Goal: Transaction & Acquisition: Purchase product/service

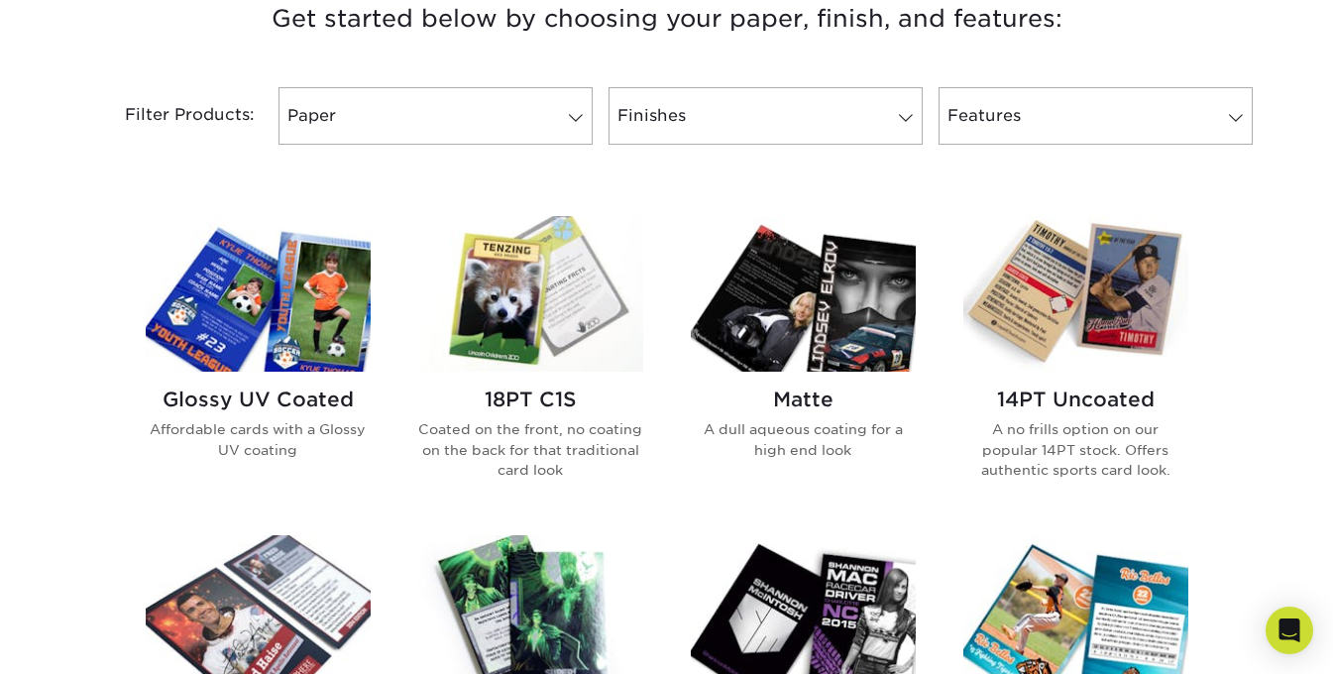
scroll to position [835, 0]
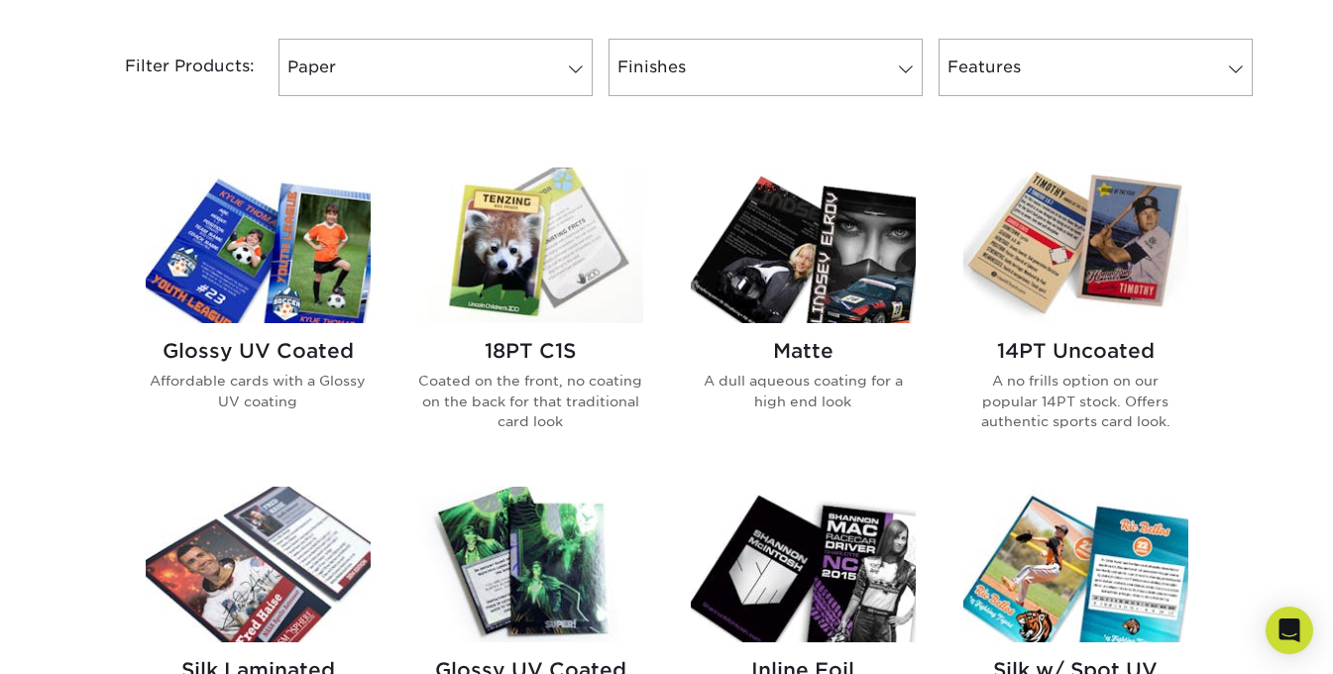
click at [1068, 343] on h2 "14PT Uncoated" at bounding box center [1076, 351] width 225 height 24
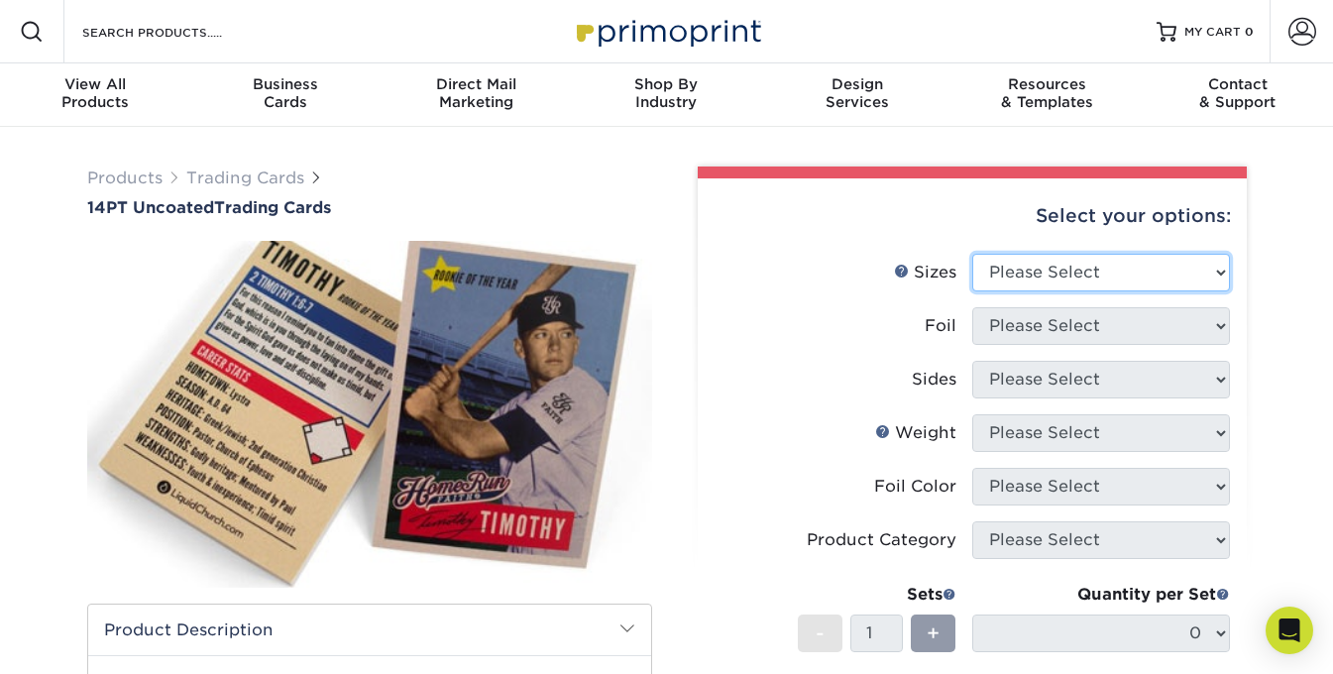
click at [1042, 283] on select "Please Select 2.5" x 3.5"" at bounding box center [1101, 273] width 258 height 38
select select "2.50x3.50"
click at [972, 254] on select "Please Select 2.5" x 3.5"" at bounding box center [1101, 273] width 258 height 38
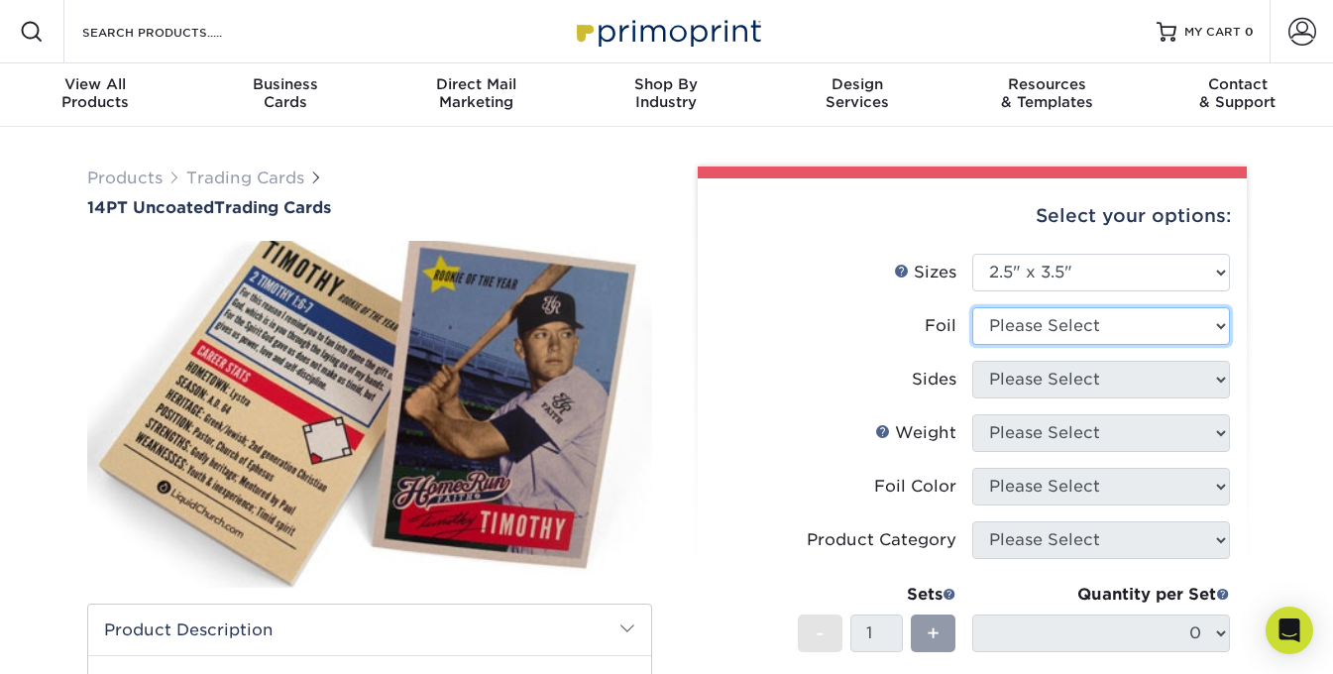
click at [1048, 312] on select "Please Select Yes No" at bounding box center [1101, 326] width 258 height 38
select select "1"
click at [972, 307] on select "Please Select Yes No" at bounding box center [1101, 326] width 258 height 38
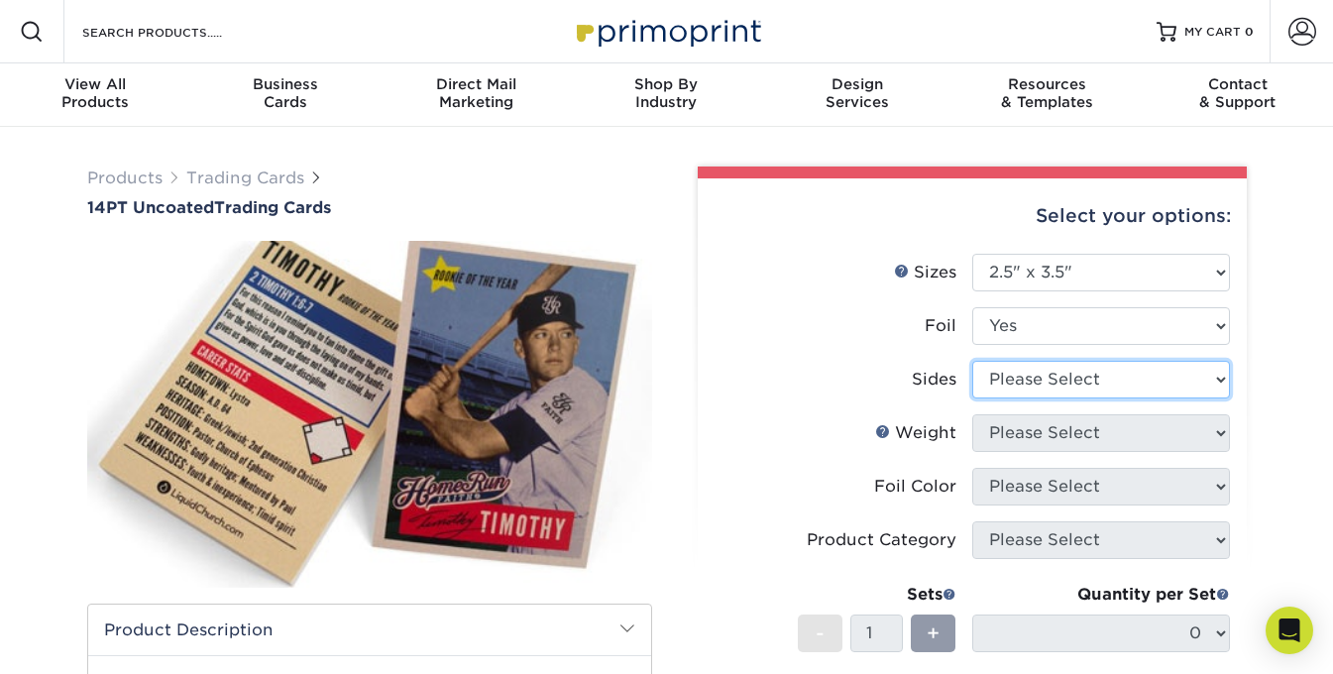
click at [1043, 379] on select "Please Select Print Both Sides - Foil Both Sides Print Both Sides - Foil Front …" at bounding box center [1101, 380] width 258 height 38
select select "e9e9dfb3-fba1-4d60-972c-fd9ca5904d33"
click at [972, 361] on select "Please Select Print Both Sides - Foil Both Sides Print Both Sides - Foil Front …" at bounding box center [1101, 380] width 258 height 38
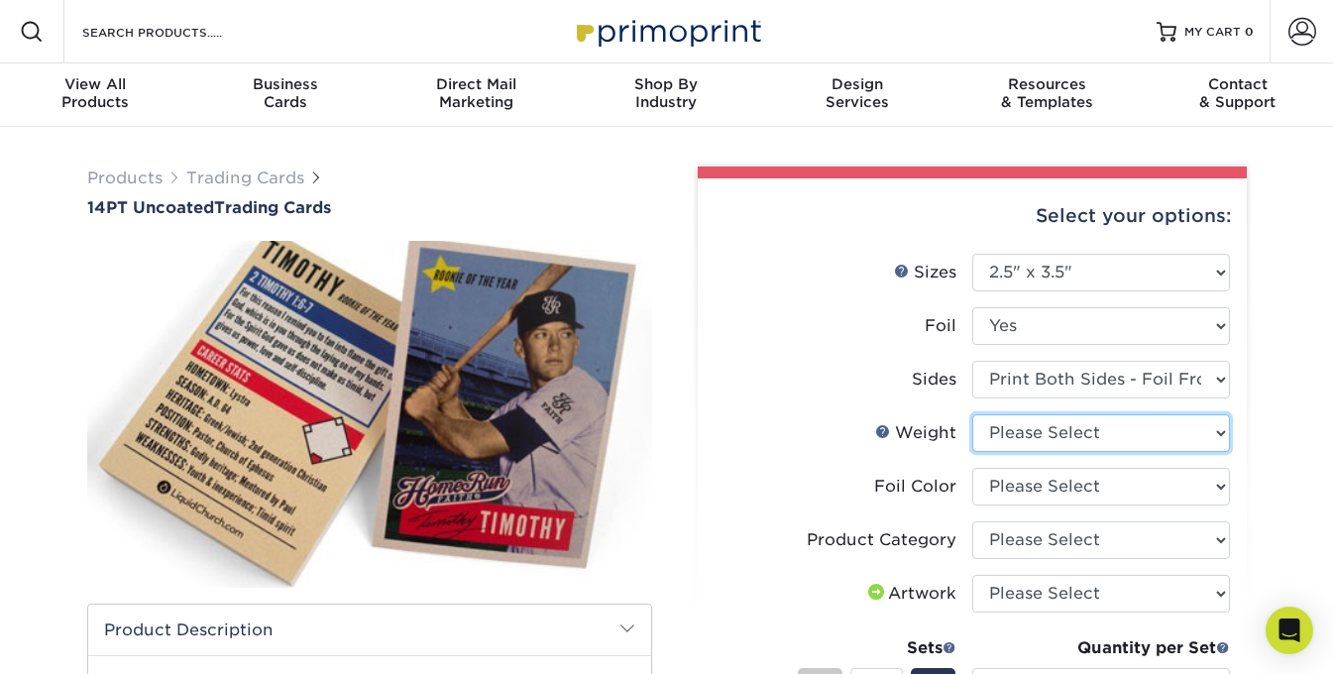
click at [1053, 433] on select "Please Select 14PT Uncoated" at bounding box center [1101, 433] width 258 height 38
select select "14PT Uncoated"
click at [972, 414] on select "Please Select 14PT Uncoated" at bounding box center [1101, 433] width 258 height 38
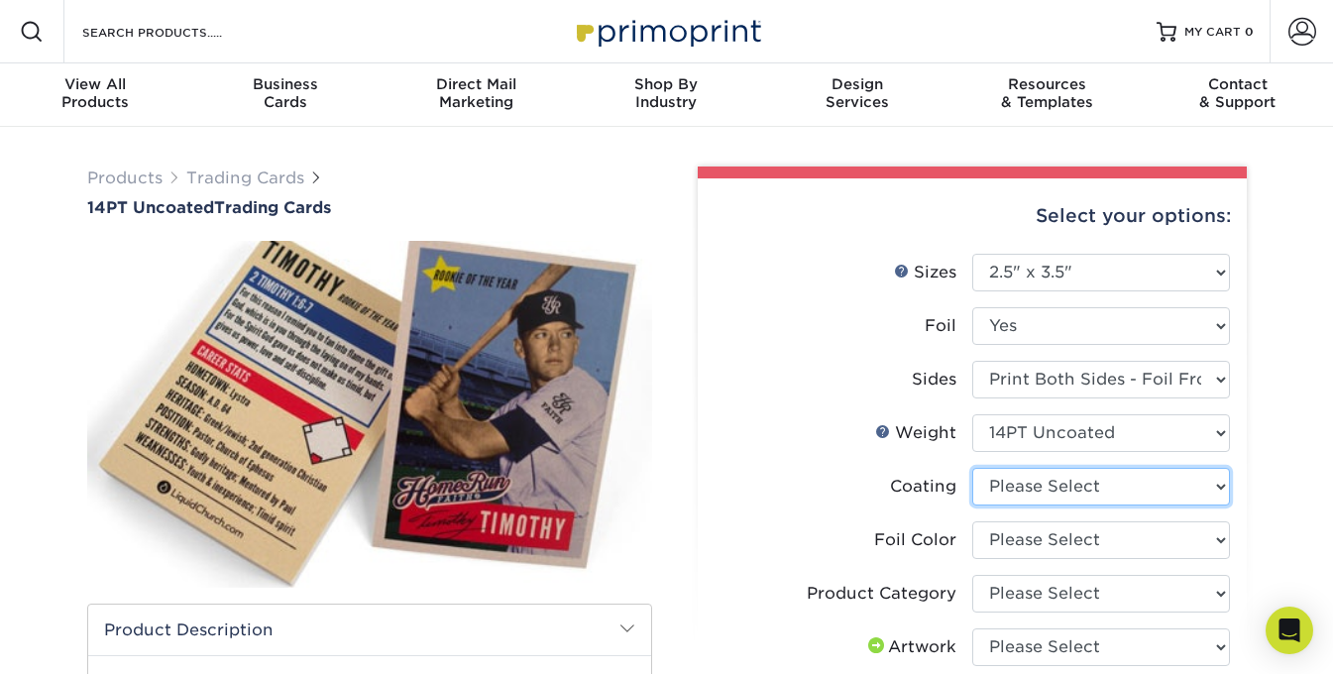
click at [1054, 481] on select at bounding box center [1101, 487] width 258 height 38
click at [972, 468] on select at bounding box center [1101, 487] width 258 height 38
click at [1054, 478] on select at bounding box center [1101, 487] width 258 height 38
select select "3e7618de-abca-4bda-9f97-8b9129e913d8"
click at [972, 468] on select at bounding box center [1101, 487] width 258 height 38
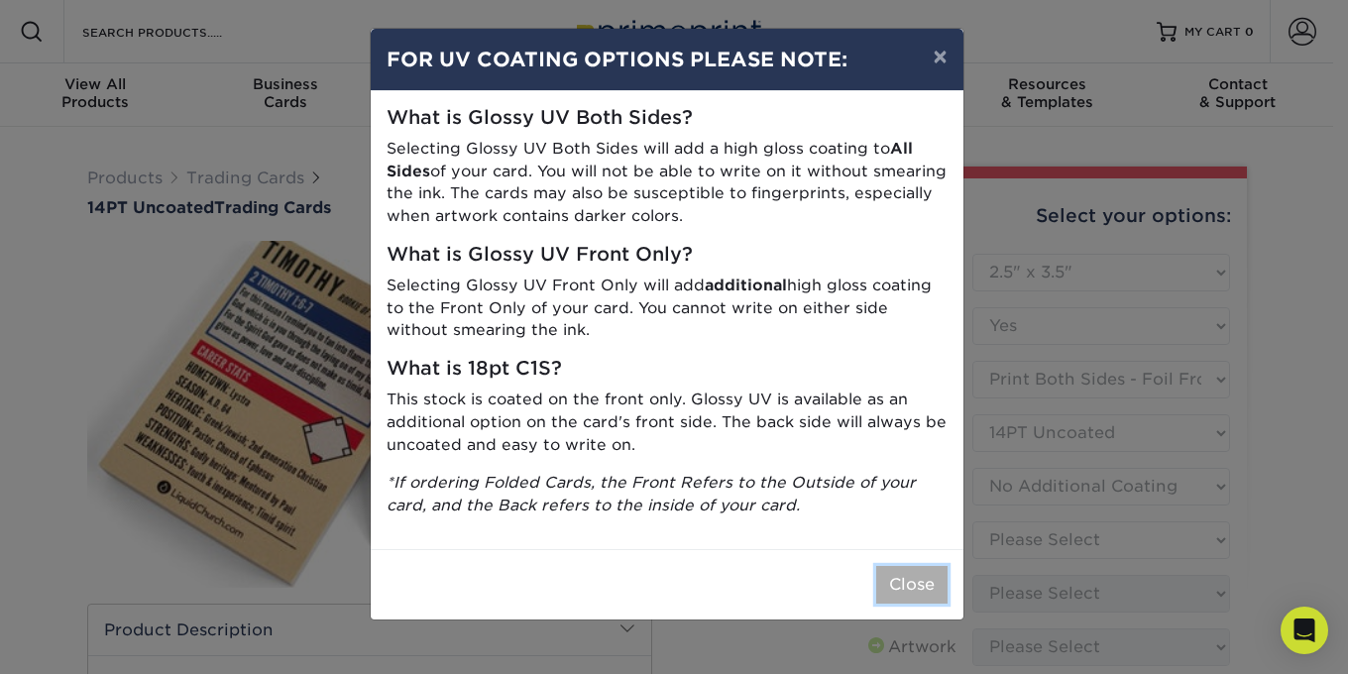
click at [937, 568] on button "Close" at bounding box center [911, 585] width 71 height 38
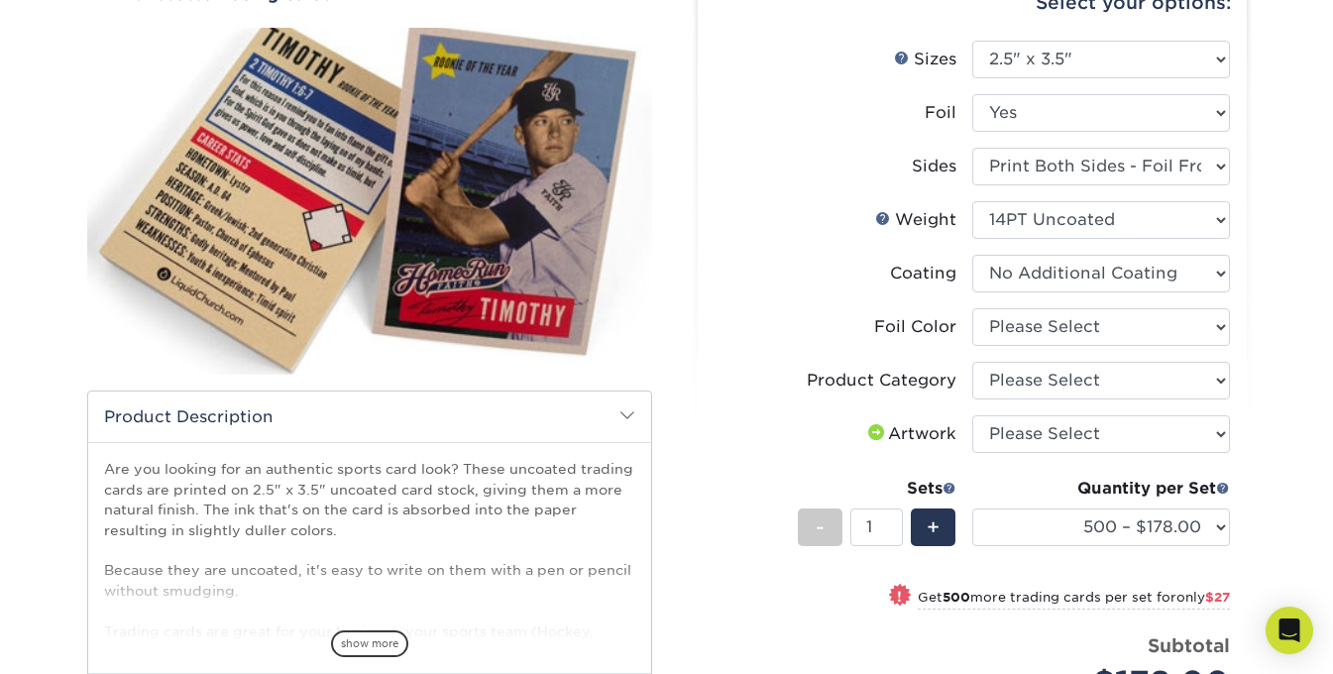
scroll to position [218, 0]
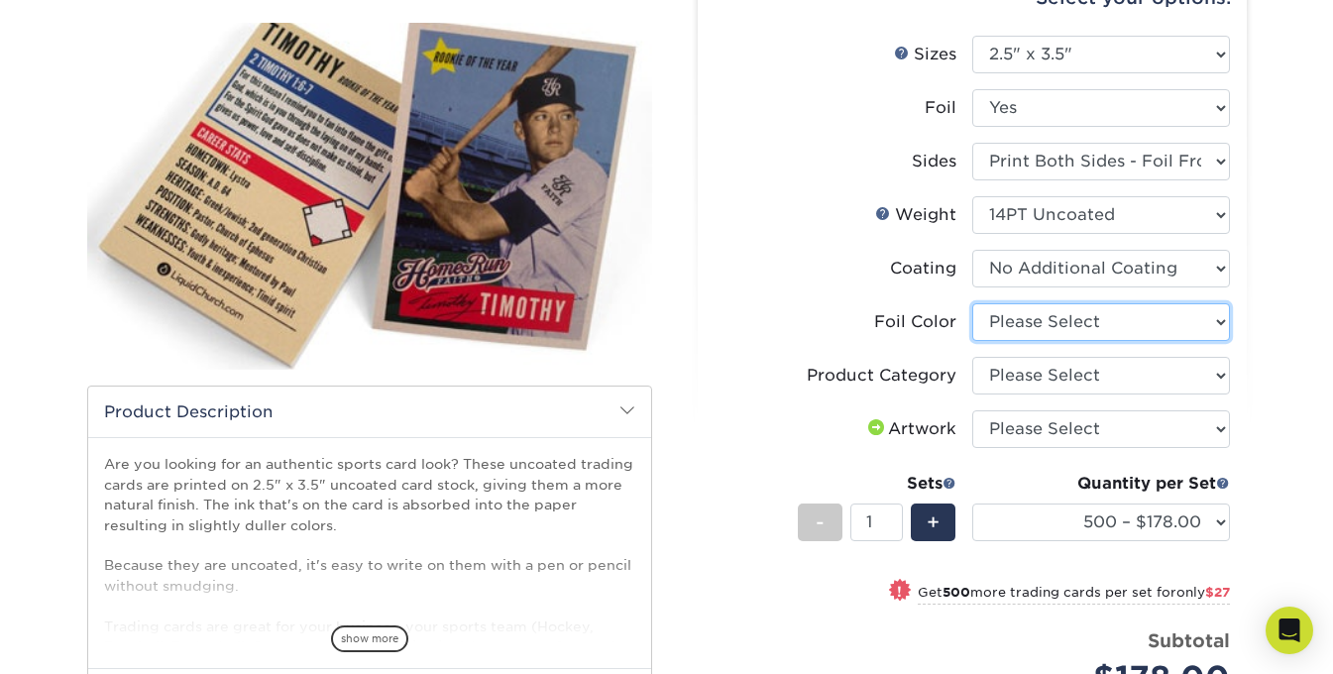
click at [1127, 325] on select "Please Select Silver Foil Rose Gold Foil Red Foil Gold Foil Copper Foil Black F…" at bounding box center [1101, 322] width 258 height 38
click at [972, 303] on select "Please Select Silver Foil Rose Gold Foil Red Foil Gold Foil Copper Foil Black F…" at bounding box center [1101, 322] width 258 height 38
click at [1100, 315] on select "Please Select Silver Foil Rose Gold Foil Red Foil Gold Foil Copper Foil Black F…" at bounding box center [1101, 322] width 258 height 38
select select "a834dd52-fe06-4ed6-9a86-5bd3c2d02515"
click at [972, 303] on select "Please Select Silver Foil Rose Gold Foil Red Foil Gold Foil Copper Foil Black F…" at bounding box center [1101, 322] width 258 height 38
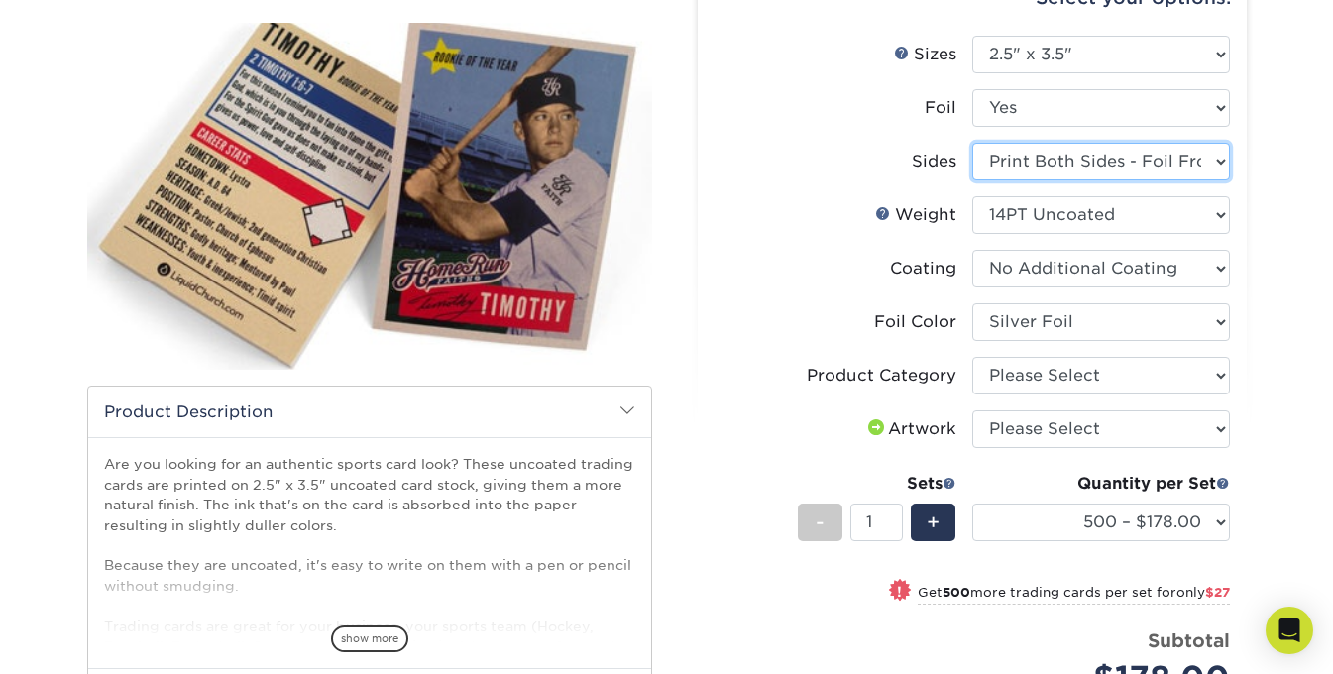
click at [1143, 155] on select "Please Select Print Both Sides - Foil Both Sides Print Both Sides - Foil Front …" at bounding box center [1101, 162] width 258 height 38
select select "-1"
click at [972, 143] on select "Please Select Print Both Sides - Foil Both Sides Print Both Sides - Foil Front …" at bounding box center [1101, 162] width 258 height 38
select select "-1"
select select
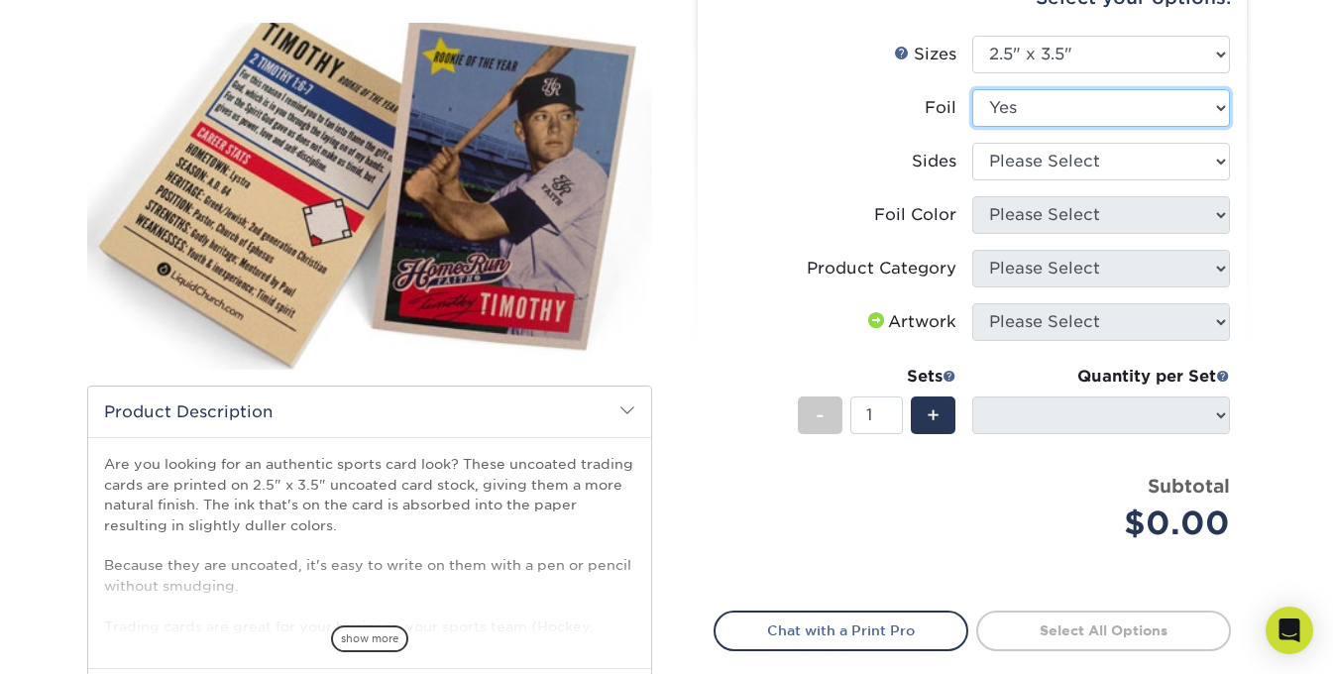
click at [1096, 122] on select "Please Select Yes No" at bounding box center [1101, 108] width 258 height 38
click at [972, 89] on select "Please Select Yes No" at bounding box center [1101, 108] width 258 height 38
click at [1075, 121] on select "Please Select Yes No" at bounding box center [1101, 108] width 258 height 38
select select "0"
click at [972, 89] on select "Please Select Yes No" at bounding box center [1101, 108] width 258 height 38
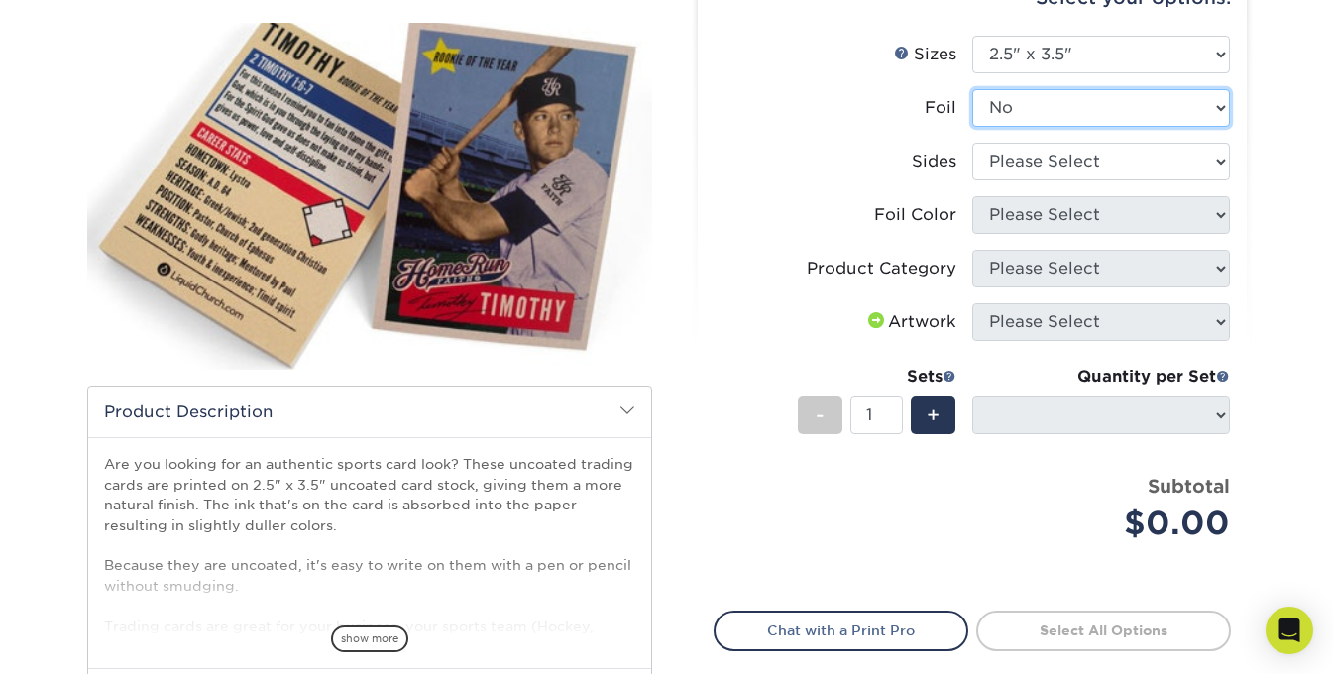
select select
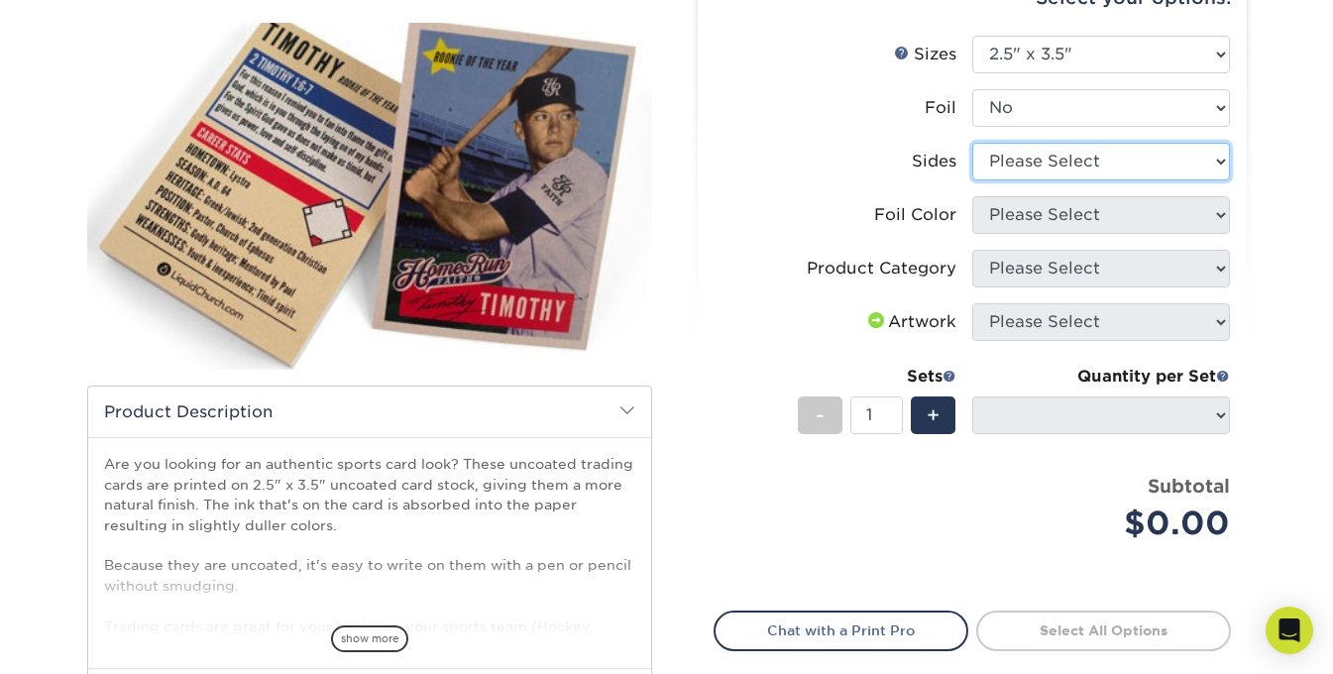
click at [1068, 151] on select "Please Select Print Both Sides Print Front Only" at bounding box center [1101, 162] width 258 height 38
select select "13abbda7-1d64-4f25-8bb2-c179b224825d"
click at [972, 143] on select "Please Select Print Both Sides Print Front Only" at bounding box center [1101, 162] width 258 height 38
select select "-1"
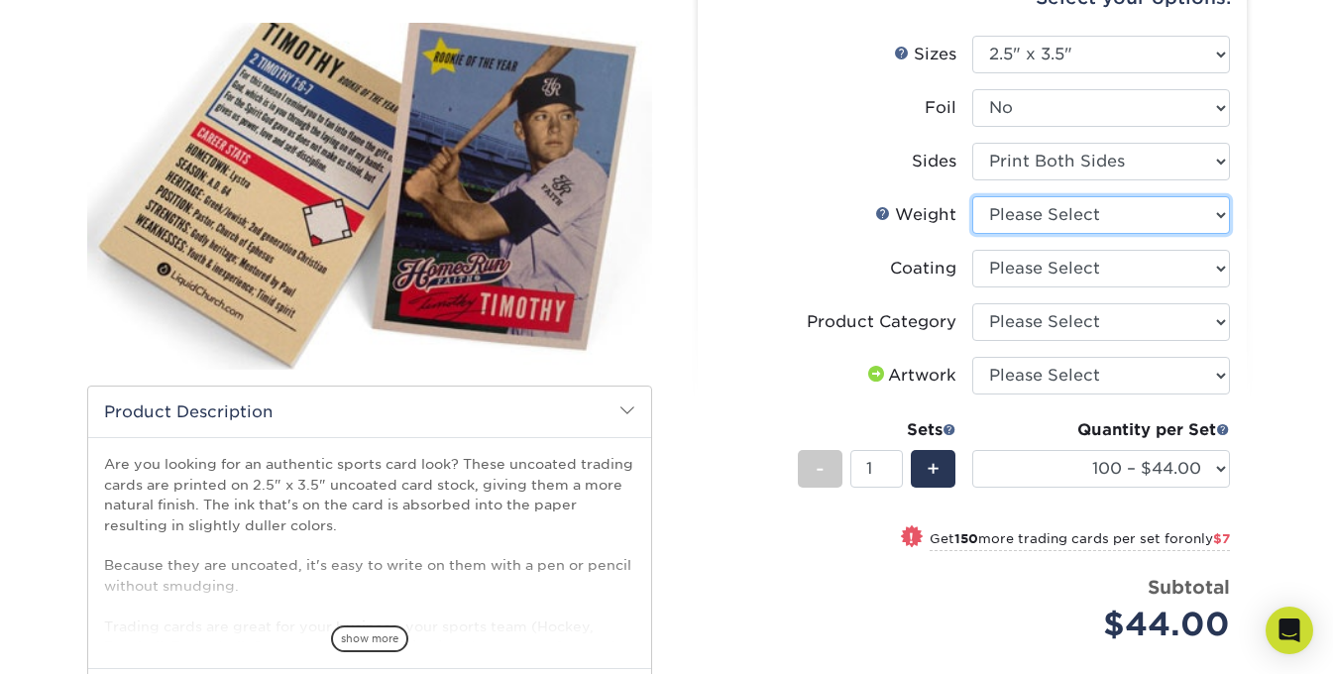
click at [1054, 215] on select "Please Select 14PT Uncoated" at bounding box center [1101, 215] width 258 height 38
select select "14PT Uncoated"
click at [972, 196] on select "Please Select 14PT Uncoated" at bounding box center [1101, 215] width 258 height 38
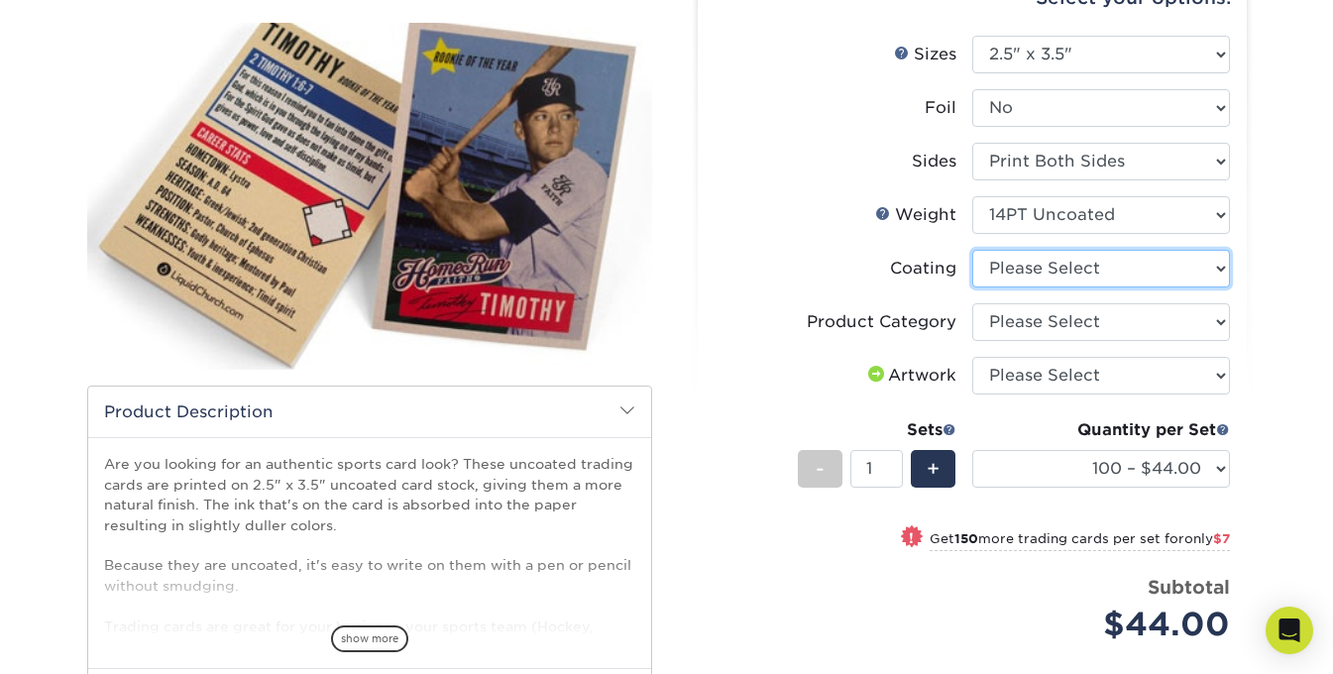
click at [1068, 266] on select at bounding box center [1101, 269] width 258 height 38
select select "3e7618de-abca-4bda-9f97-8b9129e913d8"
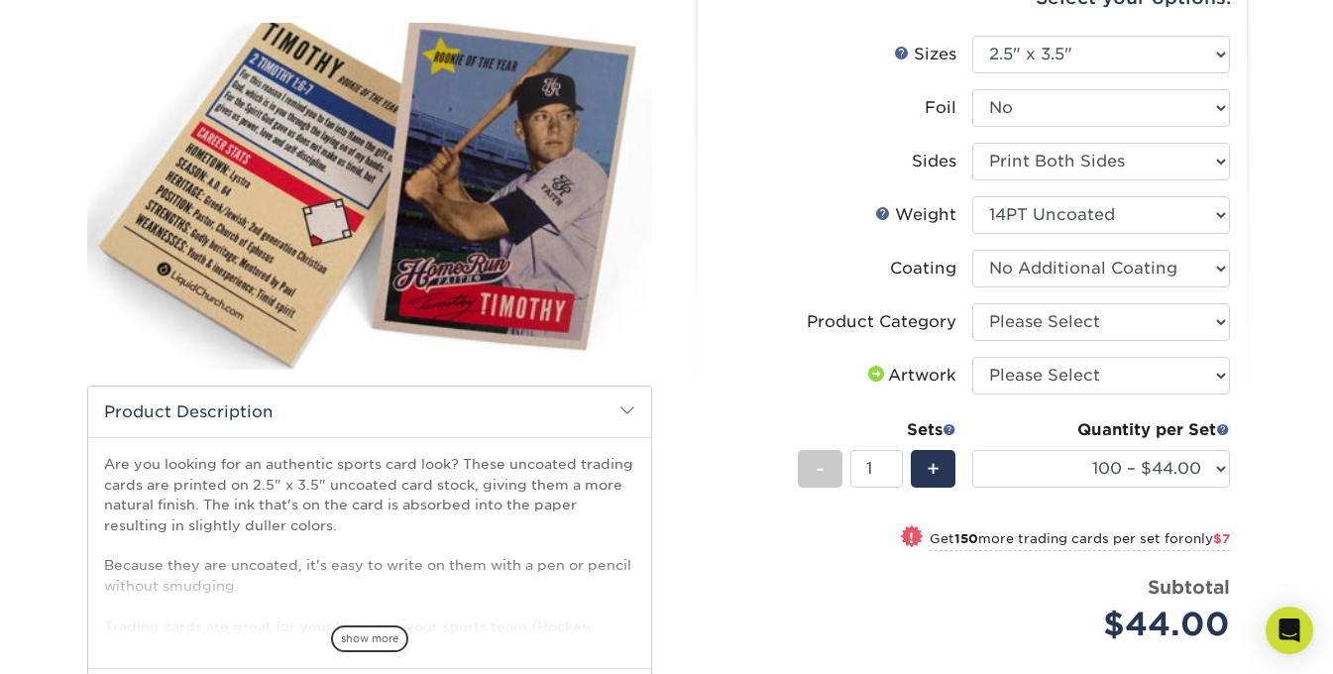
click at [972, 250] on select at bounding box center [1101, 269] width 258 height 38
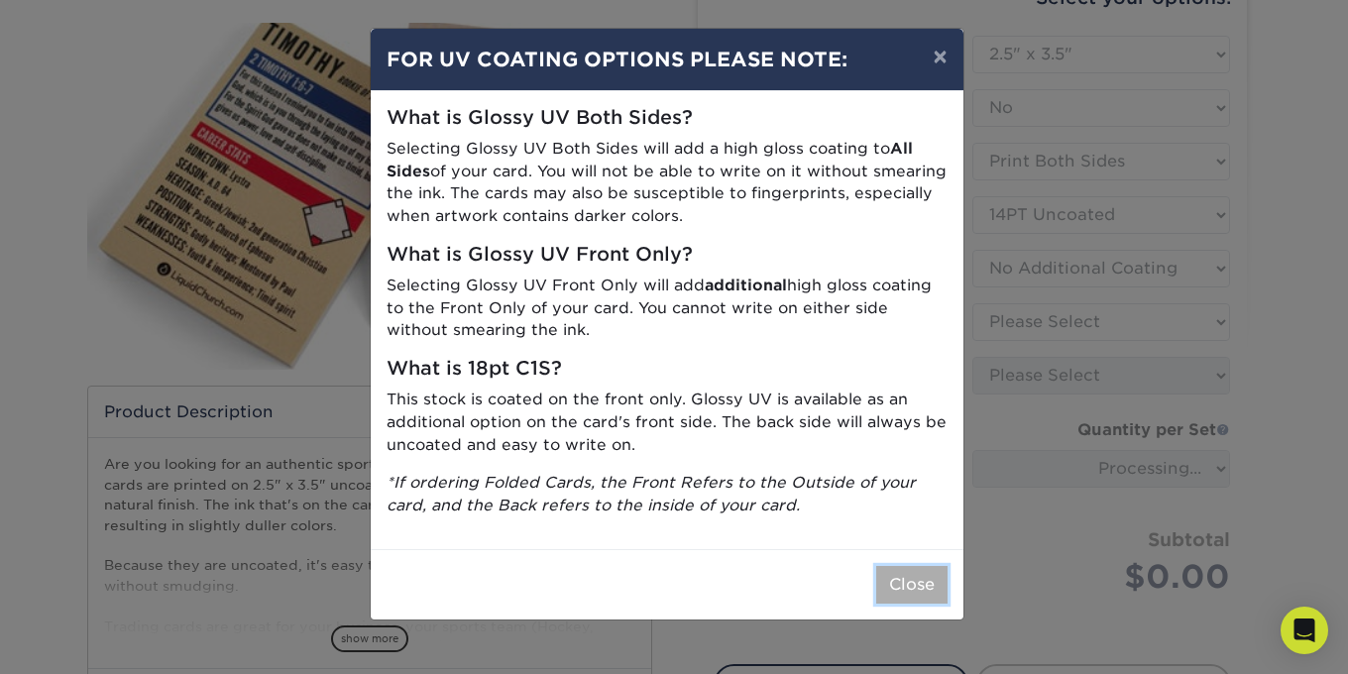
click at [937, 585] on button "Close" at bounding box center [911, 585] width 71 height 38
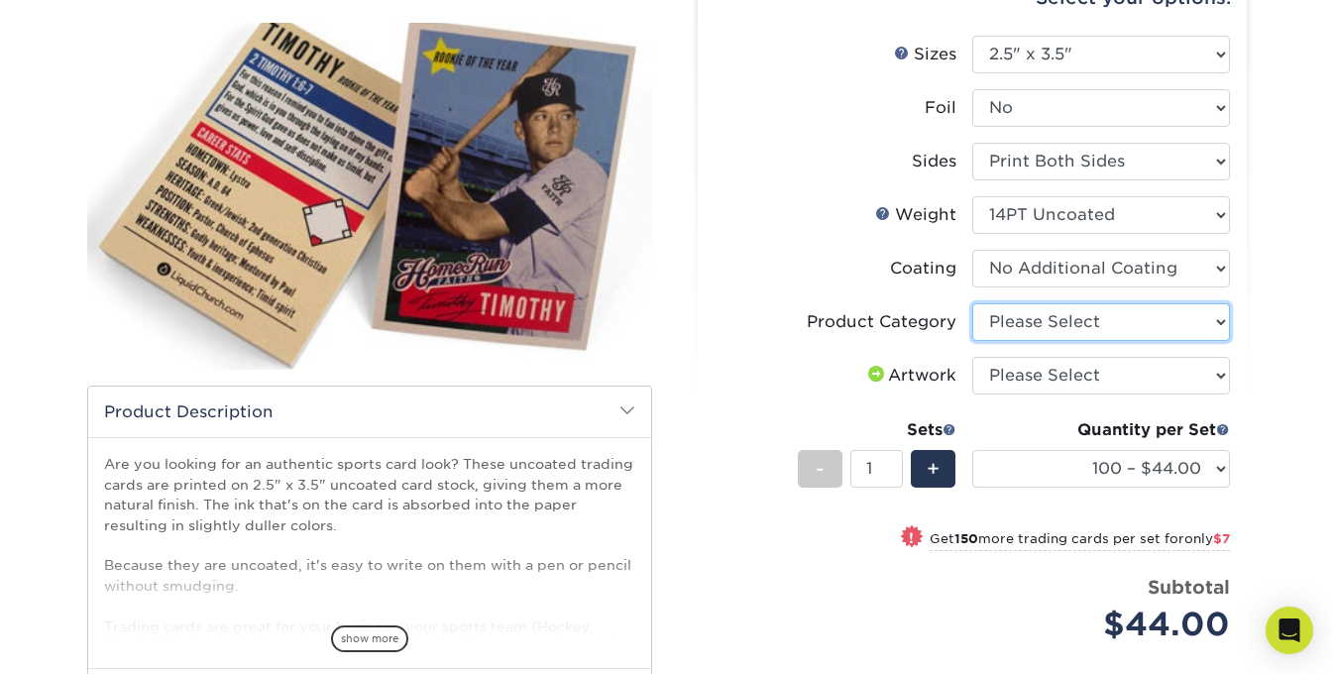
click at [1106, 321] on select "Please Select Trading Cards" at bounding box center [1101, 322] width 258 height 38
select select "c2f9bce9-36c2-409d-b101-c29d9d031e18"
click at [972, 303] on select "Please Select Trading Cards" at bounding box center [1101, 322] width 258 height 38
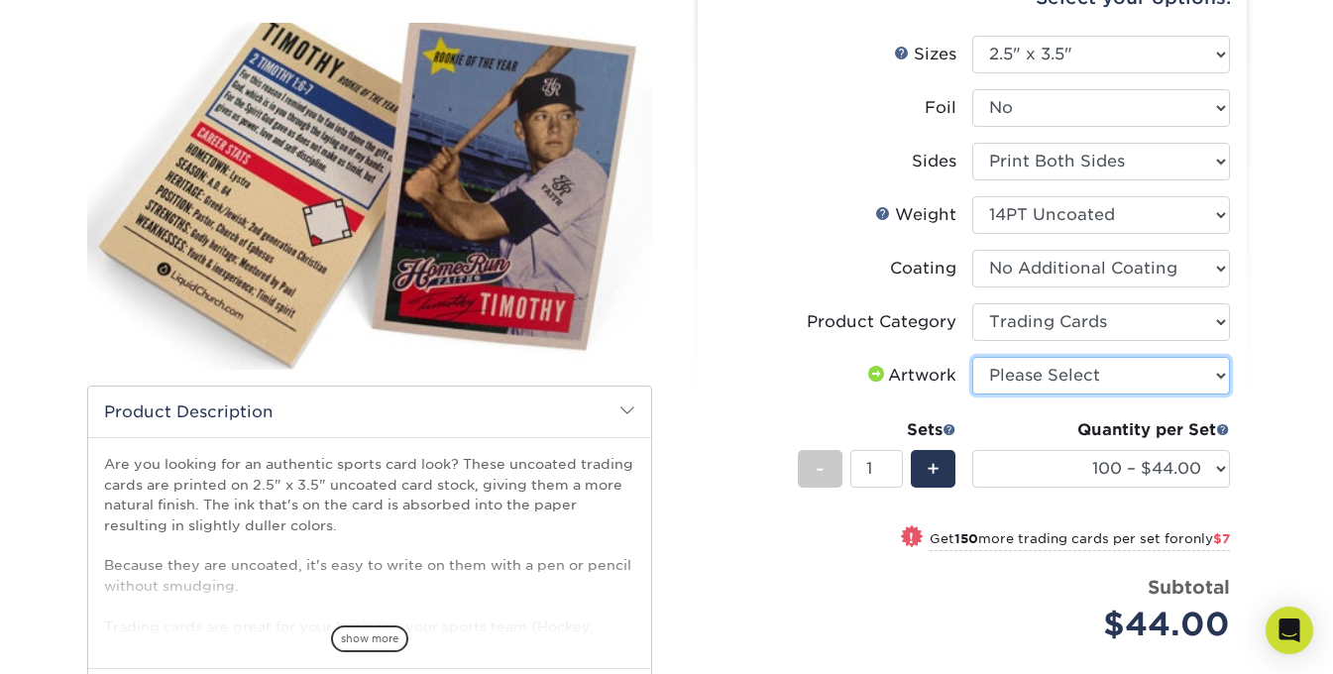
click at [1095, 370] on select "Please Select I will upload files I need a design - $100" at bounding box center [1101, 376] width 258 height 38
select select "upload"
click at [972, 357] on select "Please Select I will upload files I need a design - $100" at bounding box center [1101, 376] width 258 height 38
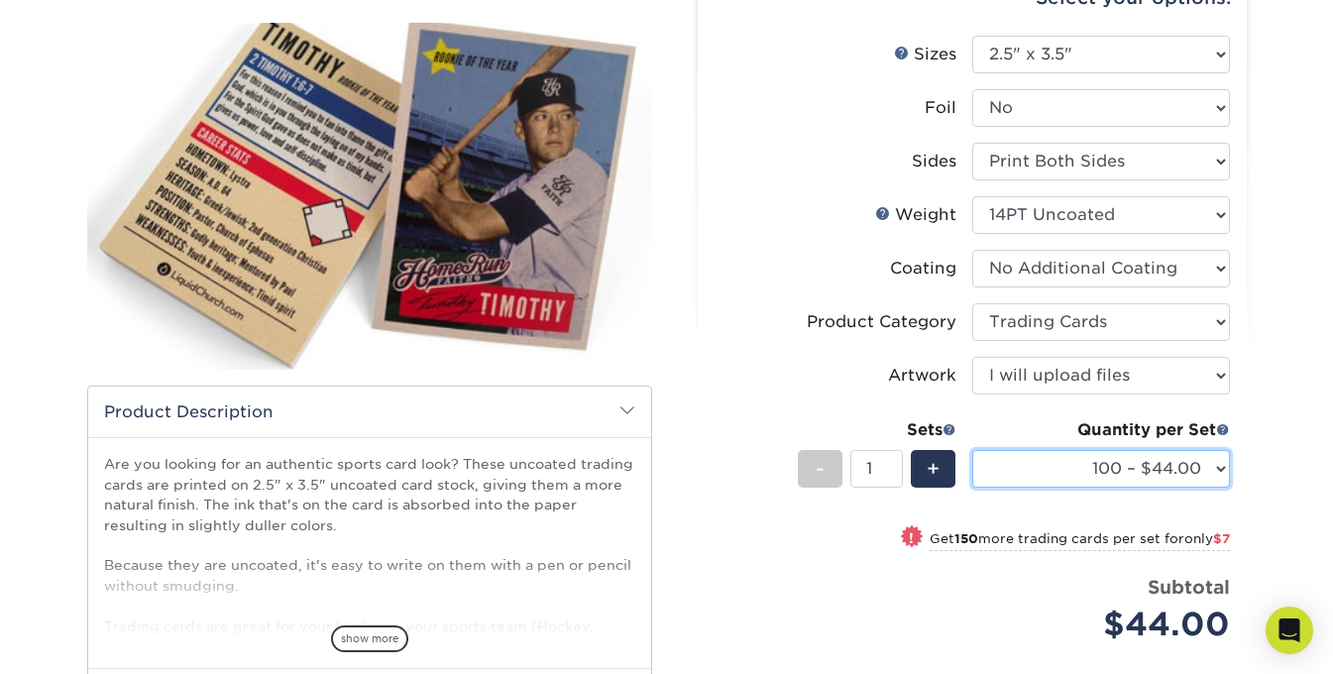
click at [987, 456] on select "100 – $44.00 250 – $51.00 500 – $54.00 1000 – $78.00 2500 – $148.00 5000 – $198…" at bounding box center [1101, 469] width 258 height 38
